Goal: Transaction & Acquisition: Book appointment/travel/reservation

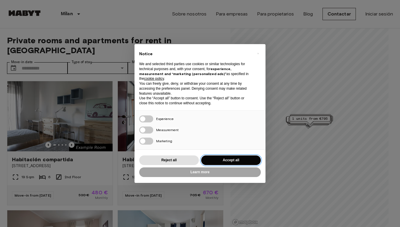
click at [233, 158] on button "Accept all" at bounding box center [231, 161] width 60 height 10
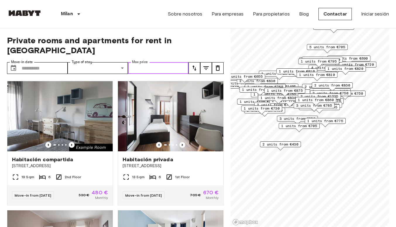
click at [160, 62] on input "Max price" at bounding box center [158, 68] width 61 height 12
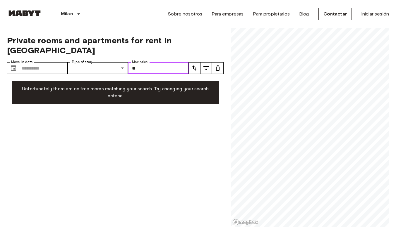
type input "*"
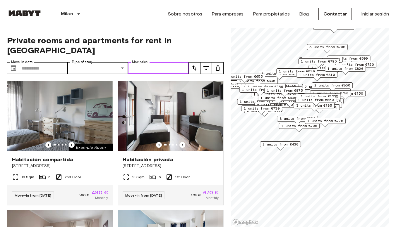
type input "*"
click at [205, 66] on icon "tune" at bounding box center [205, 68] width 5 height 4
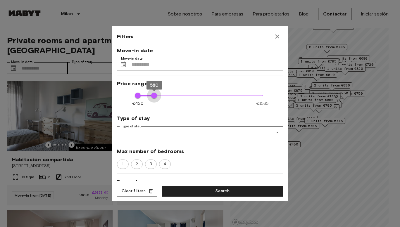
type input "***"
drag, startPoint x: 257, startPoint y: 93, endPoint x: 152, endPoint y: 89, distance: 105.1
click at [152, 93] on span "570" at bounding box center [153, 96] width 6 height 6
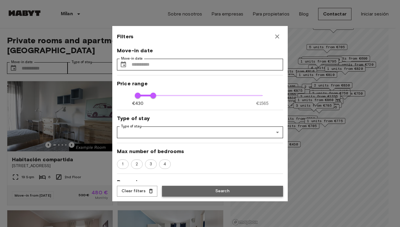
click at [201, 191] on button "Search" at bounding box center [222, 191] width 121 height 11
type input "***"
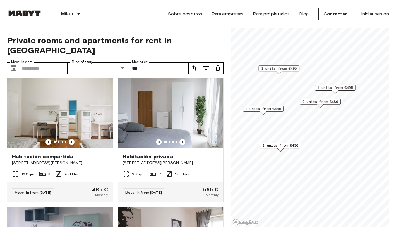
scroll to position [134, 0]
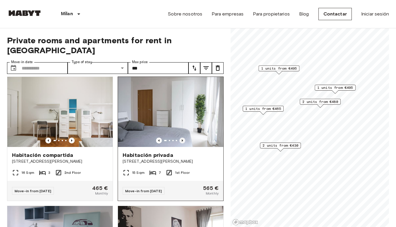
click at [180, 138] on icon "Previous image" at bounding box center [182, 141] width 6 height 6
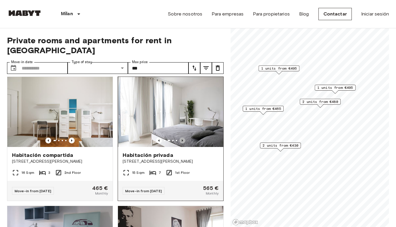
click at [180, 138] on icon "Previous image" at bounding box center [182, 141] width 6 height 6
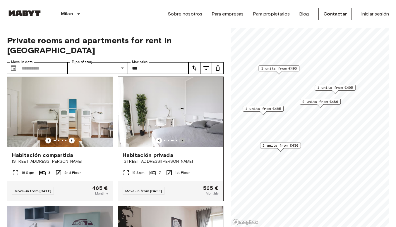
click at [180, 138] on icon "Previous image" at bounding box center [182, 141] width 6 height 6
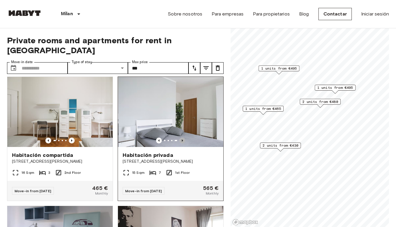
click at [180, 138] on icon "Previous image" at bounding box center [182, 141] width 6 height 6
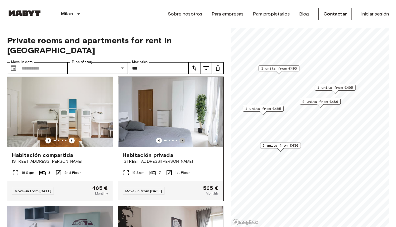
click at [180, 138] on icon "Previous image" at bounding box center [182, 141] width 6 height 6
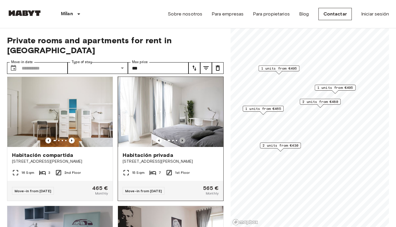
click at [180, 138] on icon "Previous image" at bounding box center [182, 141] width 6 height 6
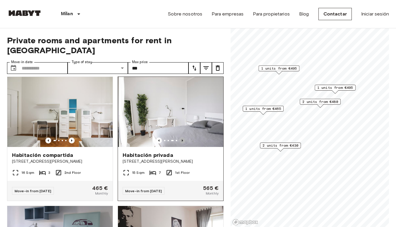
click at [180, 138] on icon "Previous image" at bounding box center [182, 141] width 6 height 6
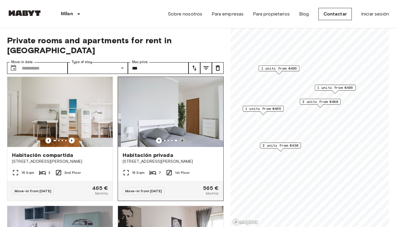
click at [180, 138] on icon "Previous image" at bounding box center [182, 141] width 6 height 6
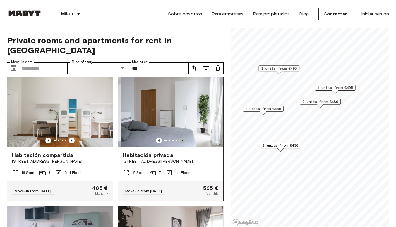
click at [180, 138] on icon "Previous image" at bounding box center [182, 141] width 6 height 6
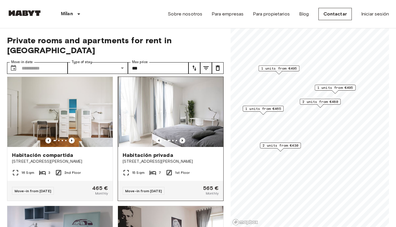
click at [180, 138] on icon "Previous image" at bounding box center [182, 141] width 6 height 6
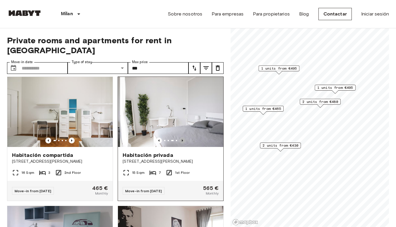
click at [180, 138] on icon "Previous image" at bounding box center [182, 141] width 6 height 6
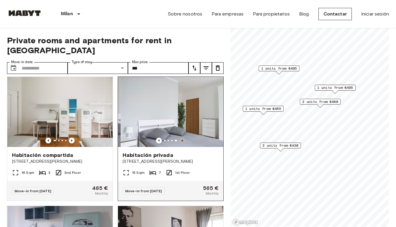
click at [180, 138] on icon "Previous image" at bounding box center [182, 141] width 6 height 6
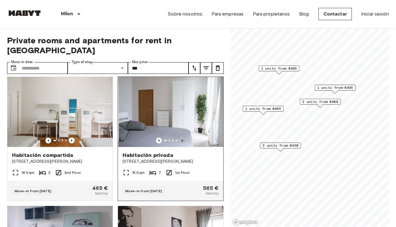
click at [180, 138] on icon "Previous image" at bounding box center [182, 141] width 6 height 6
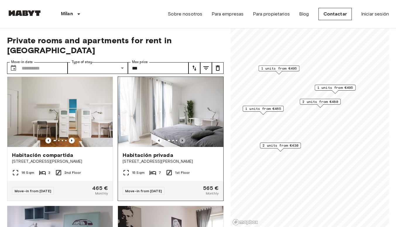
click at [180, 138] on icon "Previous image" at bounding box center [182, 141] width 6 height 6
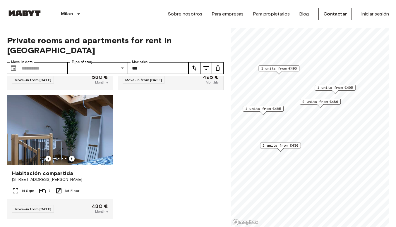
scroll to position [384, 0]
